Goal: Information Seeking & Learning: Learn about a topic

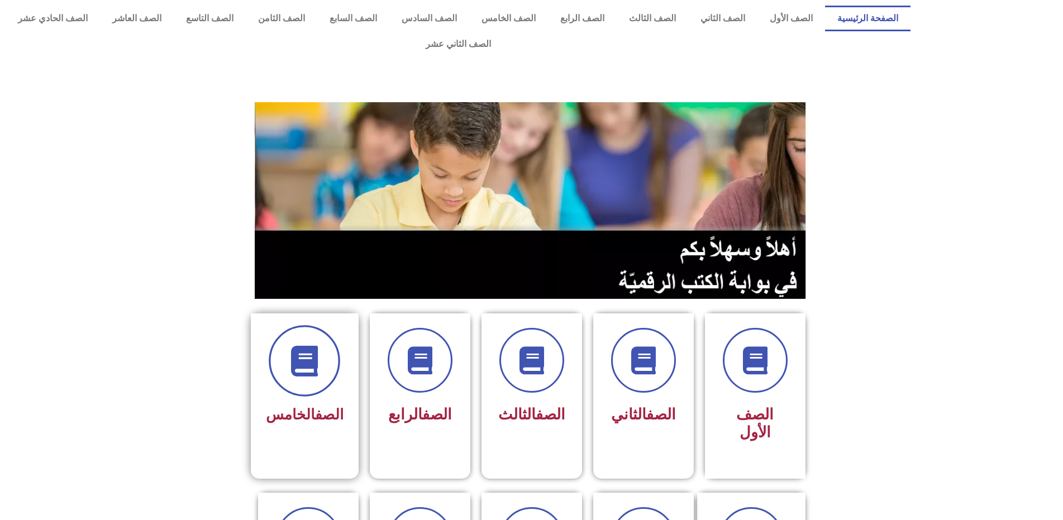
click at [328, 351] on span at bounding box center [304, 360] width 71 height 71
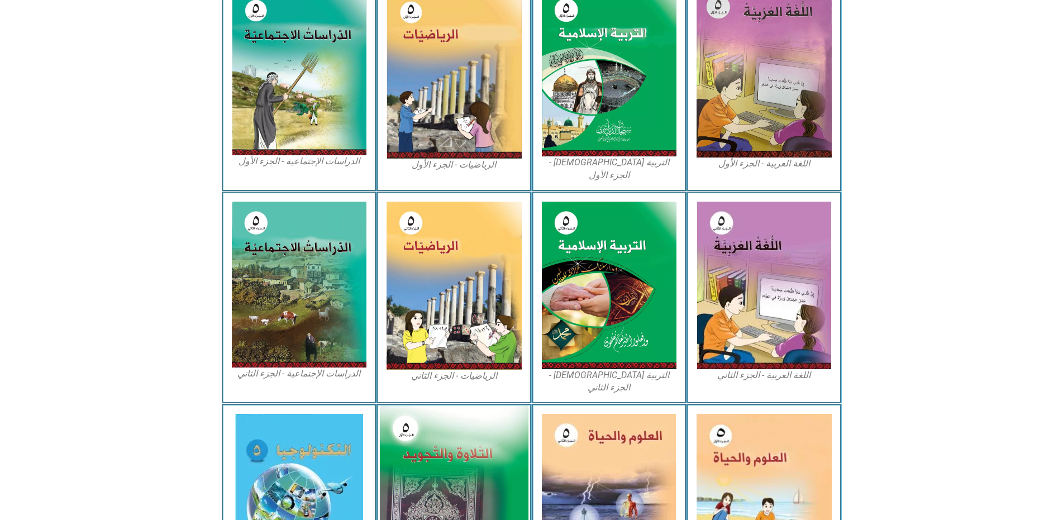
scroll to position [391, 0]
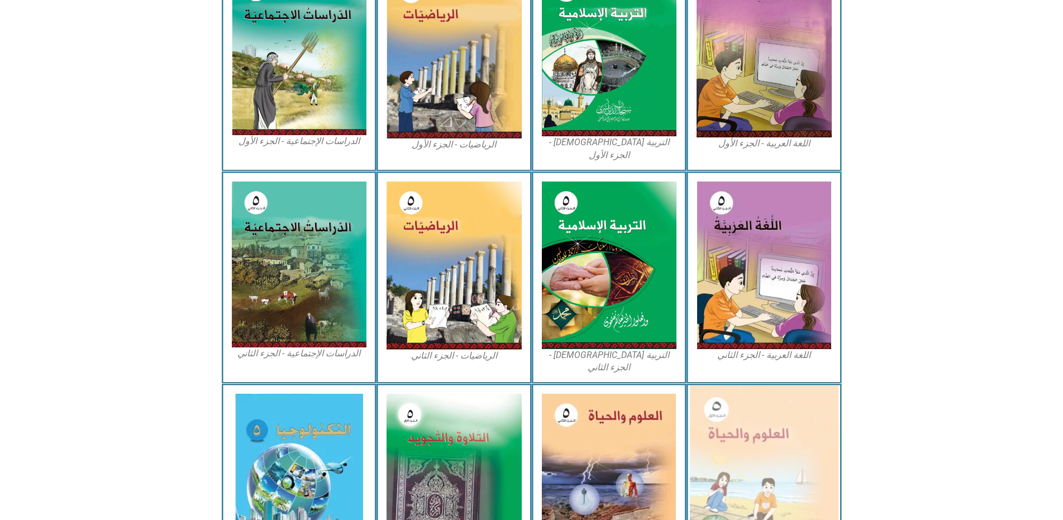
click at [794, 497] on img at bounding box center [764, 476] width 149 height 183
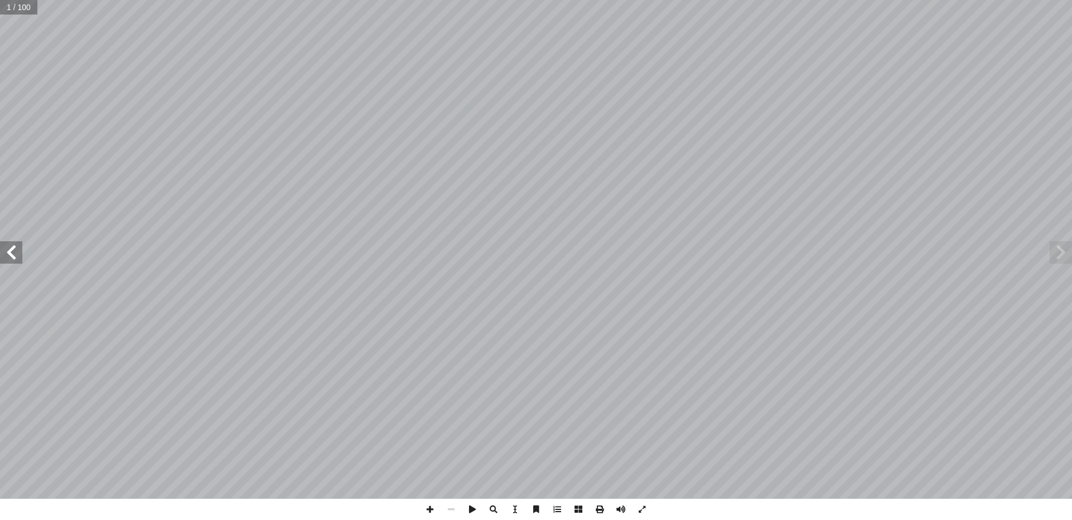
click at [16, 254] on span at bounding box center [11, 252] width 22 height 22
click at [16, 253] on span at bounding box center [11, 252] width 22 height 22
click at [16, 251] on span at bounding box center [11, 252] width 22 height 22
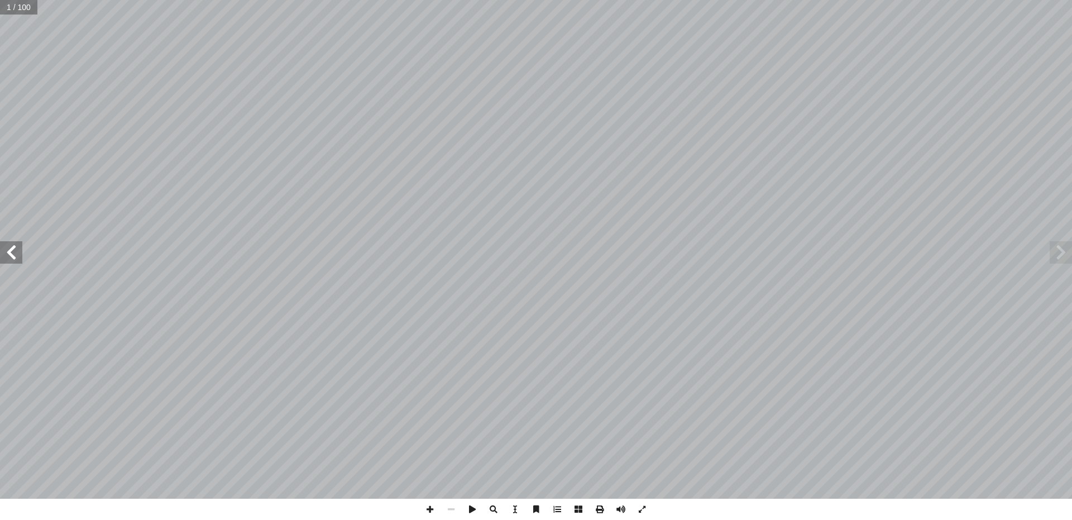
click at [16, 251] on span at bounding box center [11, 252] width 22 height 22
click at [17, 251] on span at bounding box center [11, 252] width 22 height 22
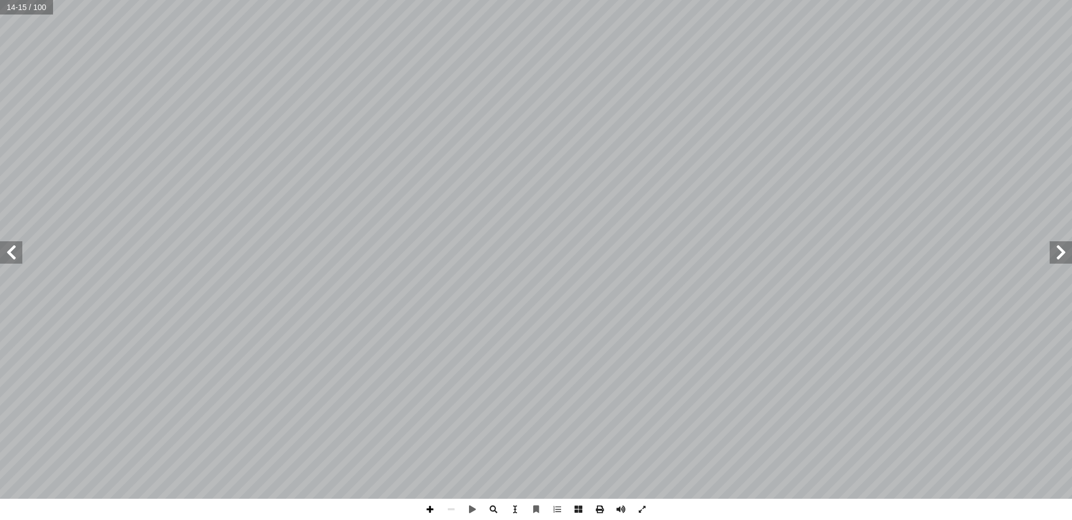
click at [423, 509] on span at bounding box center [429, 509] width 21 height 21
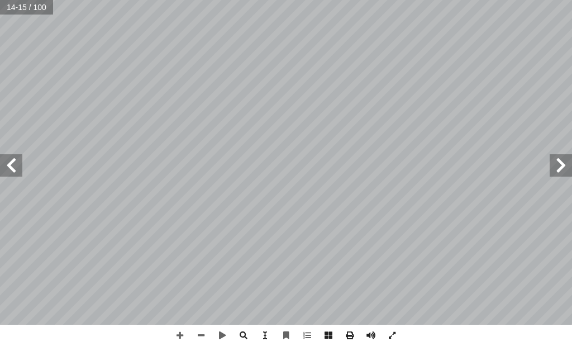
click at [15, 167] on span at bounding box center [11, 165] width 22 height 22
click at [181, 332] on span at bounding box center [179, 334] width 21 height 21
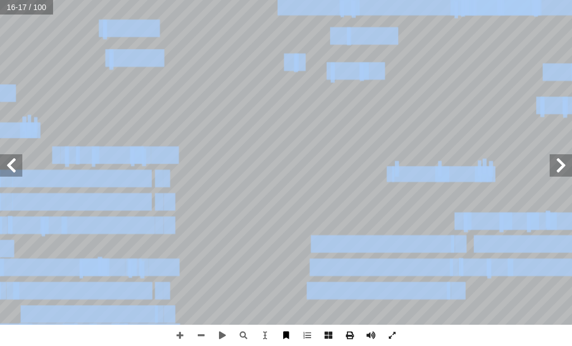
click at [280, 334] on div "١ 2 نات كل منهما: ّ كو ُ وزملائي في المجموعة م ُ ب ُ ت ْ ك أ ا تيتين و آ ورتين …" at bounding box center [286, 173] width 572 height 346
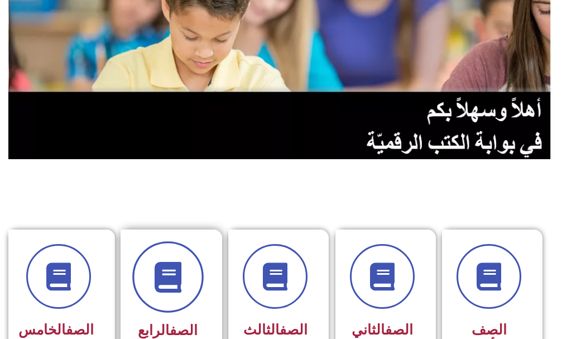
scroll to position [223, 0]
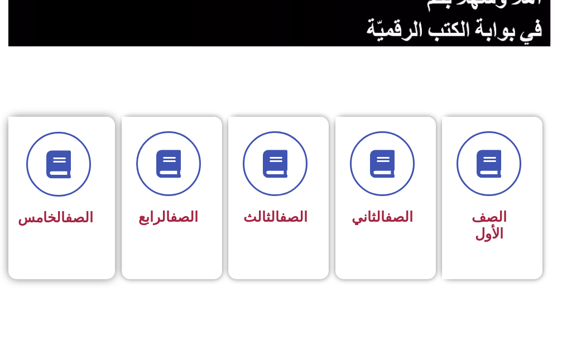
click at [34, 226] on h3 "الصف الخامس" at bounding box center [58, 217] width 70 height 17
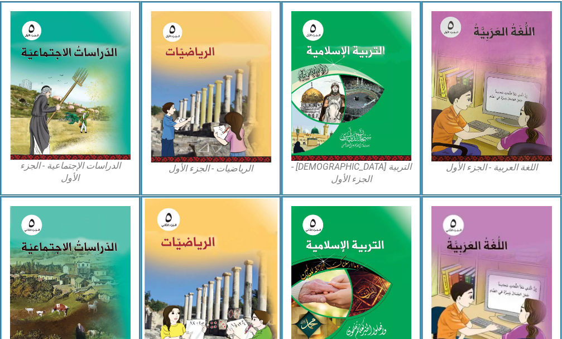
scroll to position [391, 0]
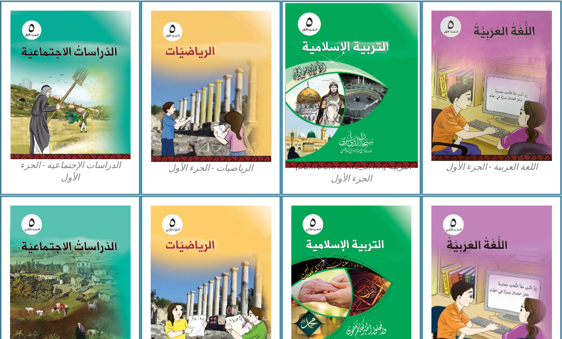
click at [347, 78] on img at bounding box center [351, 85] width 132 height 165
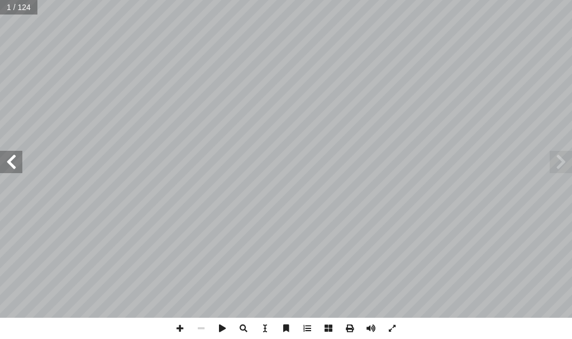
click at [4, 158] on span at bounding box center [11, 162] width 22 height 22
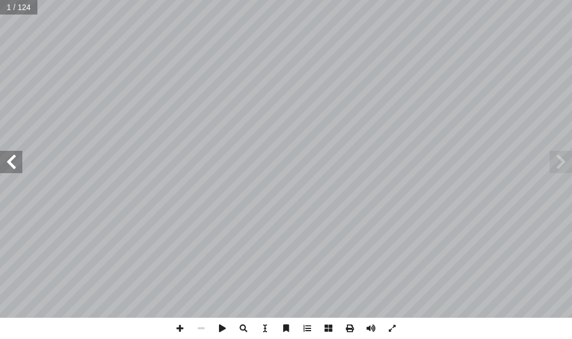
click at [4, 158] on span at bounding box center [11, 162] width 22 height 22
drag, startPoint x: 4, startPoint y: 158, endPoint x: 9, endPoint y: 162, distance: 7.2
click at [9, 162] on span at bounding box center [11, 162] width 22 height 22
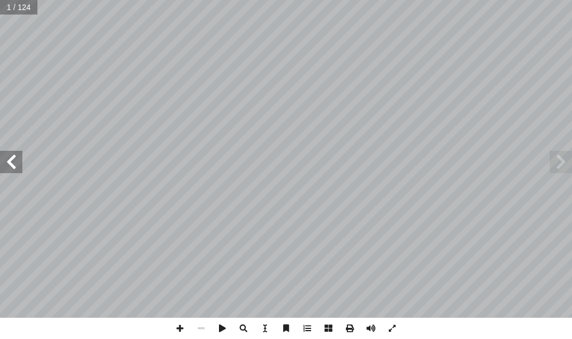
click at [22, 166] on div "ليف: أ فريق الت� ) ً [PERSON_NAME] (منسقا أ د.� د � لسلام عو � . [PERSON_NAME] …" at bounding box center [286, 159] width 572 height 318
click at [571, 156] on span at bounding box center [560, 162] width 22 height 22
click at [0, 161] on span at bounding box center [11, 162] width 22 height 22
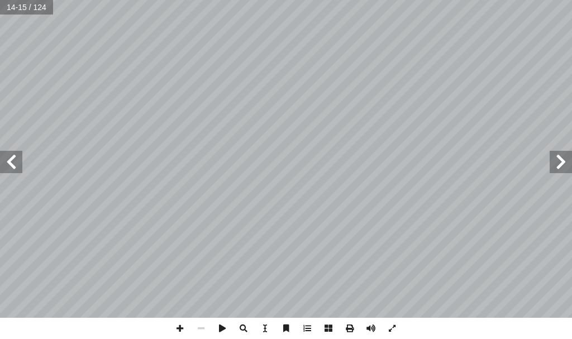
click at [0, 161] on span at bounding box center [11, 162] width 22 height 22
click at [184, 322] on span at bounding box center [179, 328] width 21 height 21
